Goal: Complete application form

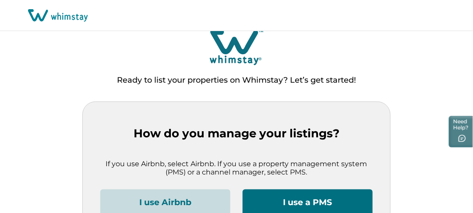
scroll to position [62, 0]
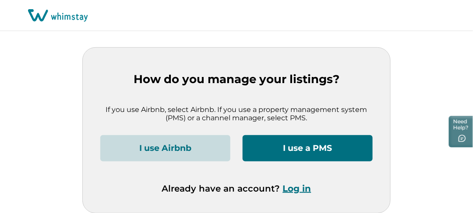
click at [323, 153] on button "I use a PMS" at bounding box center [308, 148] width 130 height 26
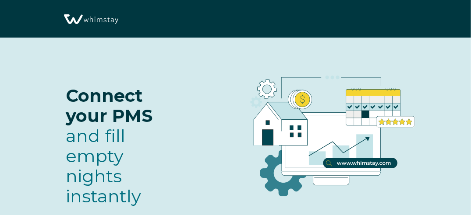
select select "US"
select select "Standard"
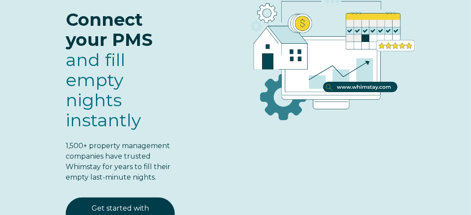
scroll to position [90, 0]
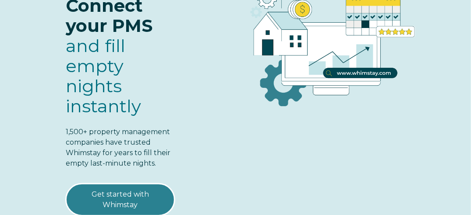
click at [137, 184] on link "Get started with Whimstay" at bounding box center [120, 200] width 109 height 32
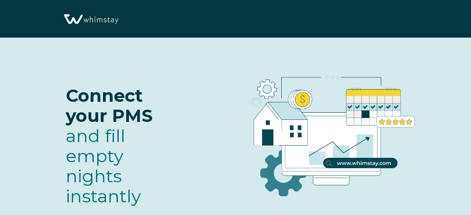
scroll to position [1059, 0]
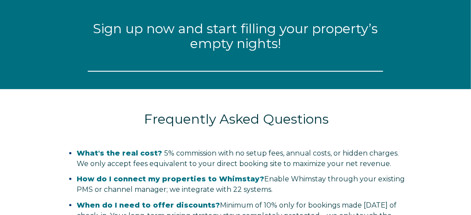
select select "US"
select select "Standard"
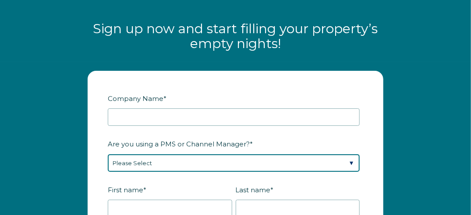
click at [196, 155] on select "Please Select Barefoot BookingPal Boost Brightside CiiRUS Escapia Guesty Hostaw…" at bounding box center [234, 164] width 252 height 18
select select "Lodgify"
click at [108, 155] on select "Please Select Barefoot BookingPal Boost Brightside CiiRUS Escapia Guesty Hostaw…" at bounding box center [234, 164] width 252 height 18
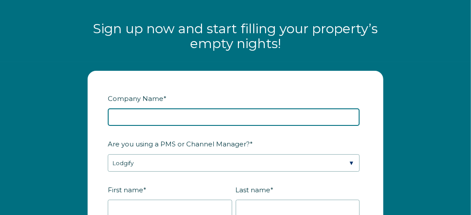
click at [131, 109] on input "Company Name *" at bounding box center [234, 118] width 252 height 18
type input "Ge vacation LLC"
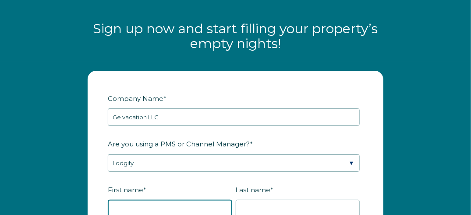
type input "eric"
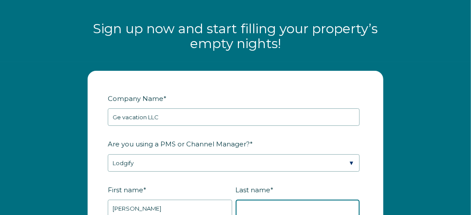
type input "desilets"
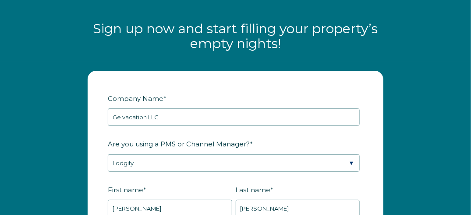
type input "desiletse@hotmail.com"
type input "Spotsylvania Courthouse"
type input "va"
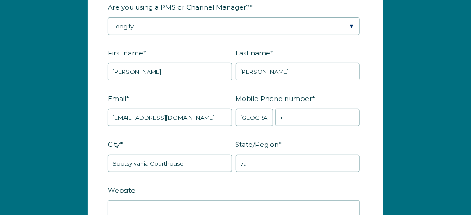
scroll to position [1196, 0]
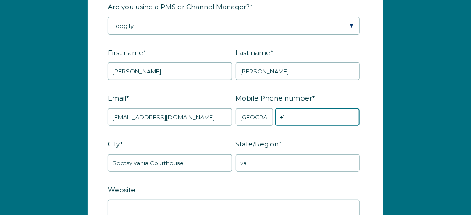
click at [297, 109] on input "+1" at bounding box center [317, 118] width 84 height 18
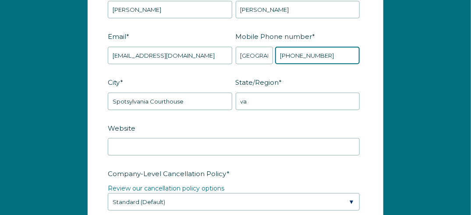
scroll to position [1258, 0]
type input "+1 5403990066"
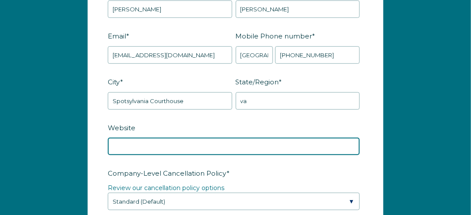
click at [130, 138] on input "Website" at bounding box center [234, 147] width 252 height 18
type input "www.gevacation.com"
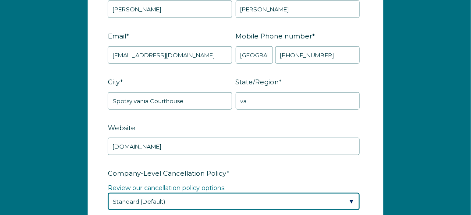
click at [356, 193] on select "Please Select Partial Standard (Default) Moderate Strict" at bounding box center [234, 202] width 252 height 18
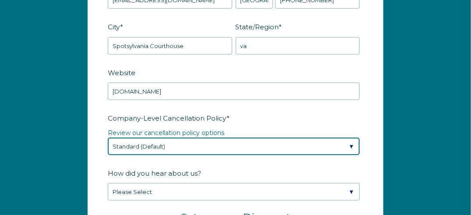
scroll to position [1318, 0]
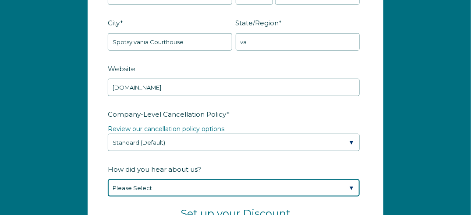
click at [344, 179] on select "Please Select Found Whimstay through a Google search Spoke to a Whimstay salesp…" at bounding box center [234, 188] width 252 height 18
select select "Other"
click at [108, 179] on select "Please Select Found Whimstay through a Google search Spoke to a Whimstay salesp…" at bounding box center [234, 188] width 252 height 18
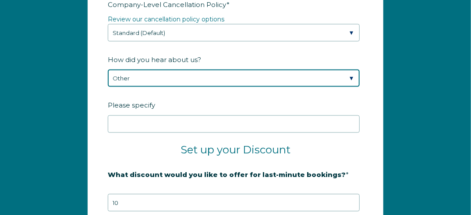
scroll to position [1428, 0]
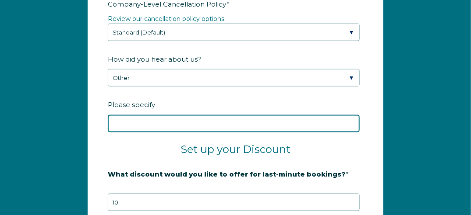
click at [159, 115] on input "Please specify" at bounding box center [234, 124] width 252 height 18
type input "saw it on my chanel manager"
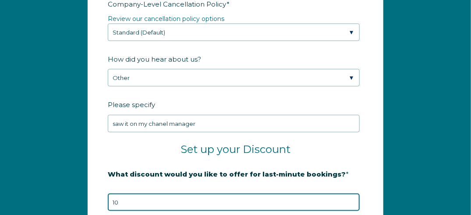
click at [176, 194] on input "10" at bounding box center [234, 203] width 252 height 18
click at [351, 194] on input "11" at bounding box center [234, 203] width 252 height 18
click at [351, 194] on input "12" at bounding box center [234, 203] width 252 height 18
click at [351, 194] on input "13" at bounding box center [234, 203] width 252 height 18
type input "14"
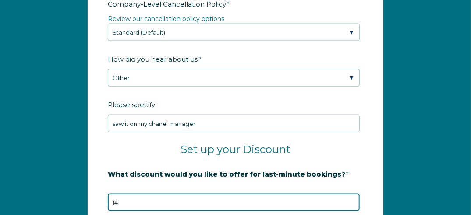
click at [351, 194] on input "14" at bounding box center [234, 203] width 252 height 18
type input "5"
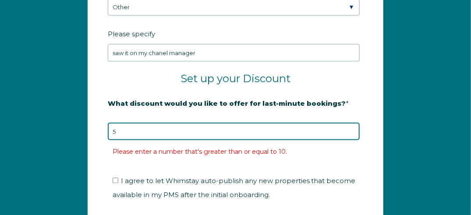
scroll to position [1504, 0]
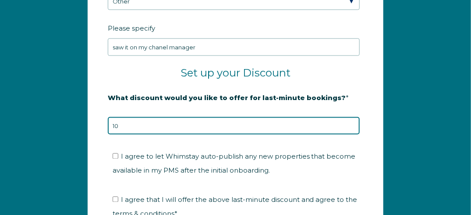
type input "10"
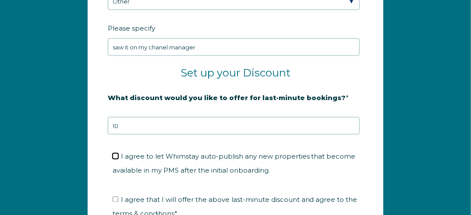
click at [113, 154] on input "I agree to let Whimstay auto-publish any new properties that become available i…" at bounding box center [115, 157] width 6 height 6
checkbox input "true"
click at [113, 197] on input "I agree that I will offer the above last-minute discount and agree to the terms…" at bounding box center [115, 200] width 6 height 6
checkbox input "true"
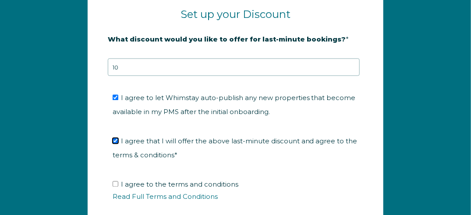
scroll to position [1571, 0]
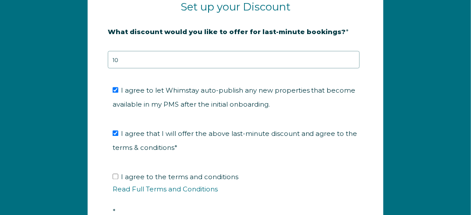
click at [119, 173] on label "I agree to the terms and conditions Read Full Terms and Conditions *" at bounding box center [238, 194] width 252 height 43
click at [118, 174] on input "I agree to the terms and conditions Read Full Terms and Conditions *" at bounding box center [115, 177] width 6 height 6
checkbox input "true"
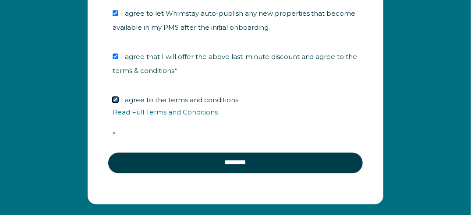
scroll to position [1663, 0]
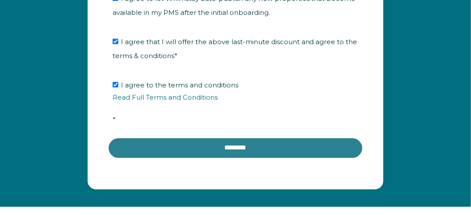
click at [240, 137] on input "********" at bounding box center [235, 147] width 255 height 21
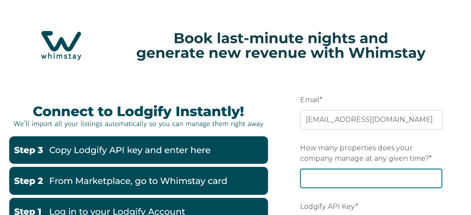
click at [336, 176] on input "How many properties does your company manage at any given time? *" at bounding box center [371, 178] width 142 height 19
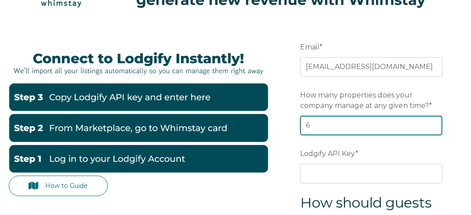
scroll to position [61, 0]
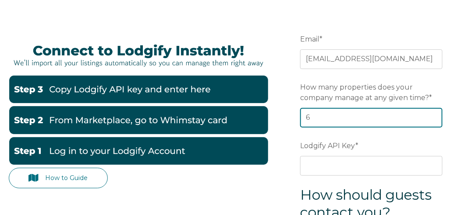
type input "6"
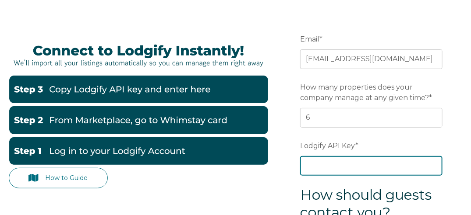
click at [372, 169] on input "Lodgify API Key *" at bounding box center [371, 165] width 142 height 19
click at [323, 166] on input "Lodgify API Key *" at bounding box center [371, 165] width 142 height 19
paste input "WxZ8B6eDXH5bWEwI69motMf0Vts0kpYuugk3vVfM1wZ4QEOyURb/UO0jYzPSSGoe"
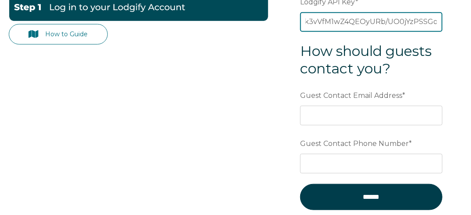
scroll to position [204, 0]
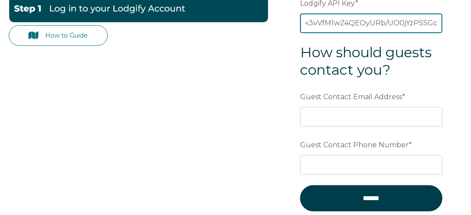
type input "WxZ8B6eDXH5bWEwI69motMf0Vts0kpYuugk3vVfM1wZ4QEOyURb/UO0jYzPSSGoe"
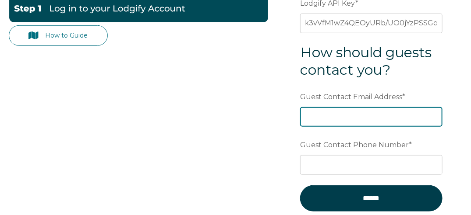
scroll to position [0, 0]
click at [341, 116] on input "Guest Contact Email Address *" at bounding box center [371, 116] width 142 height 19
type input "desiletse@hotmail.com"
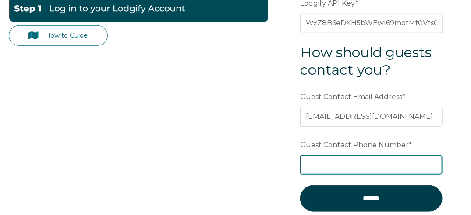
click at [324, 166] on input "Guest Contact Phone Number *" at bounding box center [371, 164] width 142 height 19
type input "+1 5403990066"
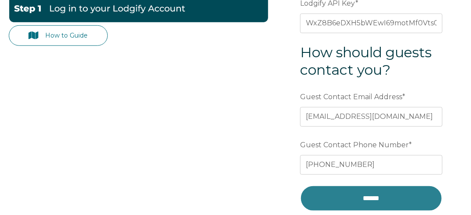
click at [348, 198] on input "******" at bounding box center [371, 199] width 142 height 26
